Goal: Task Accomplishment & Management: Use online tool/utility

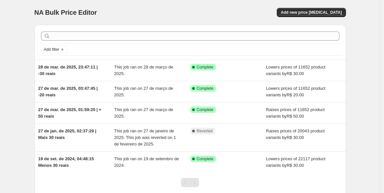
click at [27, 66] on div "NA Bulk Price Editor. This page is ready NA Bulk Price Editor Add new price [ME…" at bounding box center [190, 118] width 380 height 237
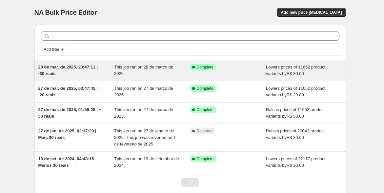
click at [110, 70] on div "28 de mar. de 2025, 23:47:11 | -30 reais" at bounding box center [76, 70] width 76 height 13
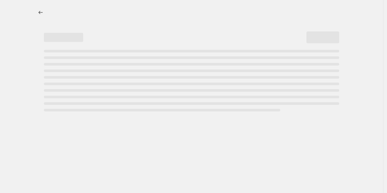
select select "by"
select select "no_change"
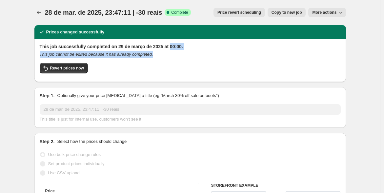
drag, startPoint x: 171, startPoint y: 46, endPoint x: 198, endPoint y: 50, distance: 27.5
click at [199, 50] on div "This job successfully completed on 29 de março de 2025 at 00:00. This job canno…" at bounding box center [190, 59] width 301 height 33
click at [177, 47] on h2 "This job successfully completed on 29 de março de 2025 at 00:00." at bounding box center [190, 46] width 301 height 7
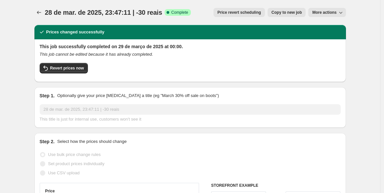
click at [134, 46] on h2 "This job successfully completed on 29 de março de 2025 at 00:00." at bounding box center [190, 46] width 301 height 7
click at [135, 55] on icon "This job cannot be edited because it has already completed." at bounding box center [96, 54] width 113 height 5
click at [41, 13] on icon "Price change jobs" at bounding box center [39, 12] width 7 height 7
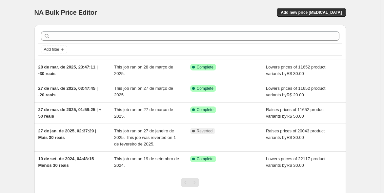
click at [27, 124] on div "NA Bulk Price Editor. This page is ready NA Bulk Price Editor Add new price [ME…" at bounding box center [190, 118] width 380 height 237
